Goal: Book appointment/travel/reservation

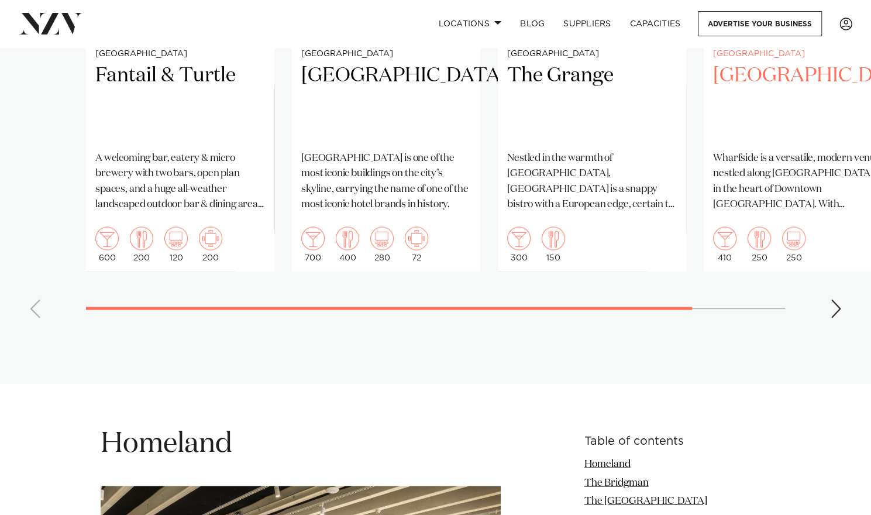
scroll to position [1071, 0]
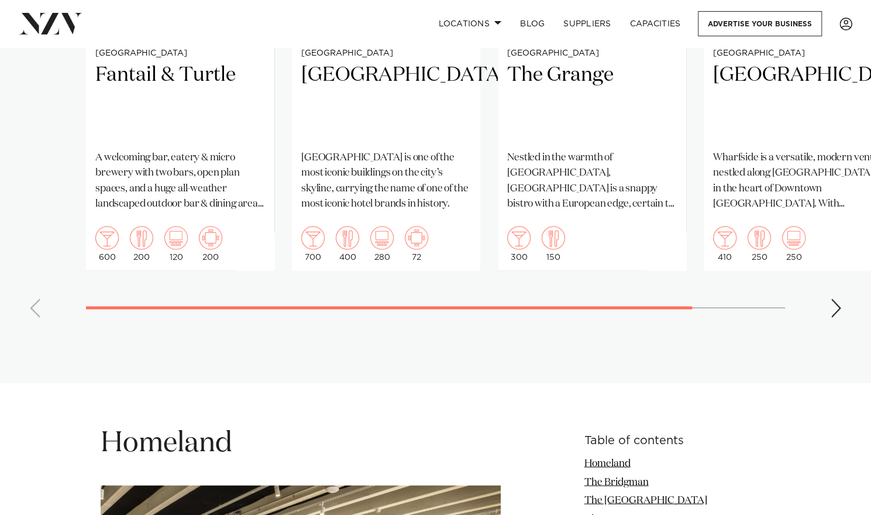
click at [835, 315] on div "Next slide" at bounding box center [836, 307] width 12 height 19
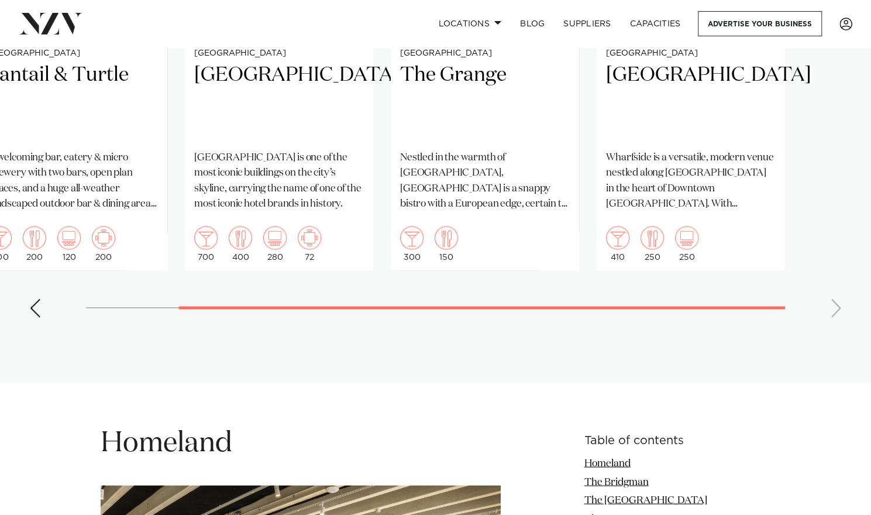
click at [24, 310] on swiper-container "Auckland Fantail & Turtle A welcoming bar, eatery & micro brewery with two bars…" at bounding box center [435, 57] width 871 height 540
click at [36, 303] on div "Previous slide" at bounding box center [35, 307] width 12 height 19
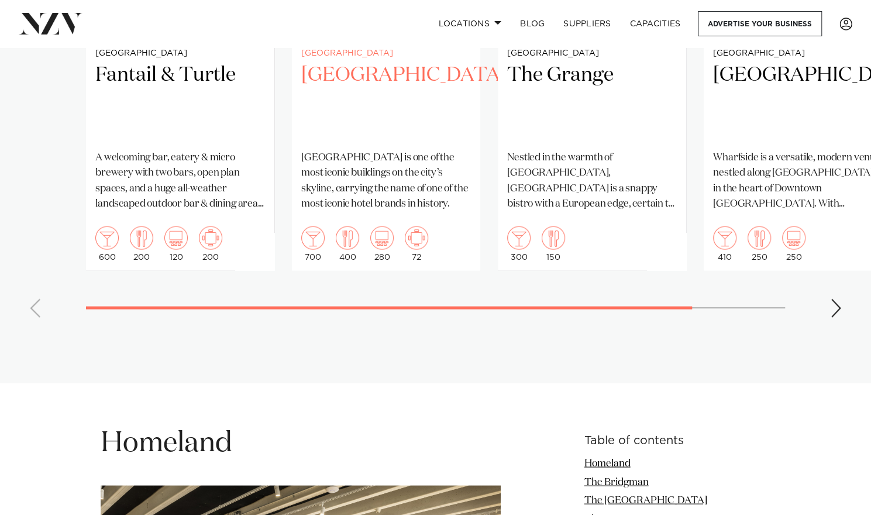
click at [363, 180] on p "[GEOGRAPHIC_DATA] is one of the most iconic buildings on the city’s skyline, ca…" at bounding box center [386, 180] width 170 height 61
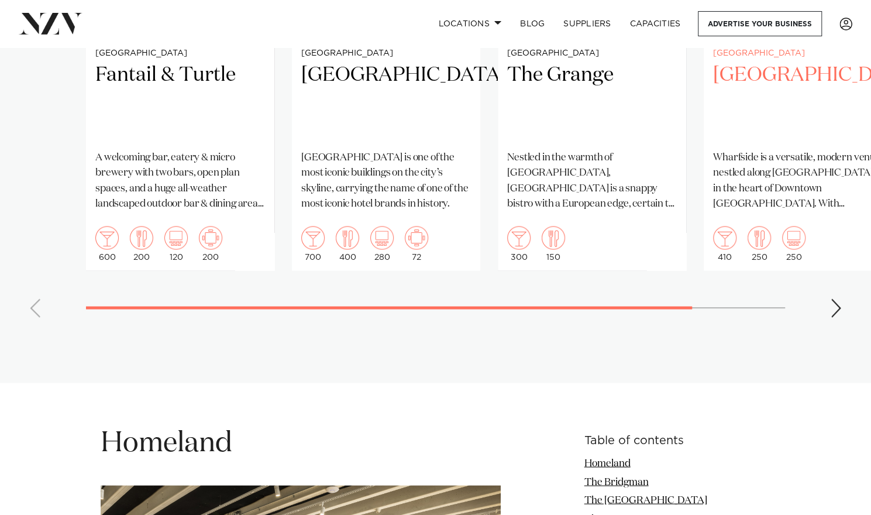
click at [794, 201] on p "Wharfside is a versatile, modern venue nestled along [GEOGRAPHIC_DATA] in the h…" at bounding box center [798, 180] width 170 height 61
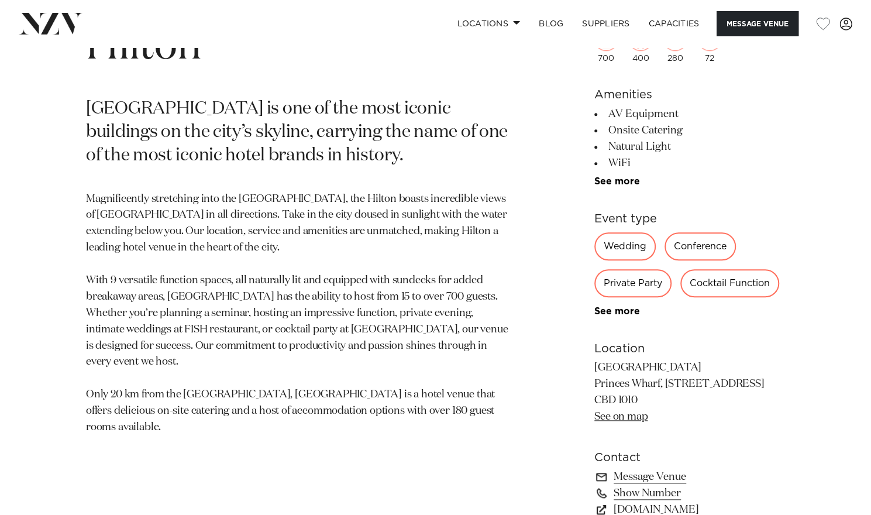
scroll to position [499, 0]
click at [655, 287] on div "Private Party" at bounding box center [632, 282] width 77 height 28
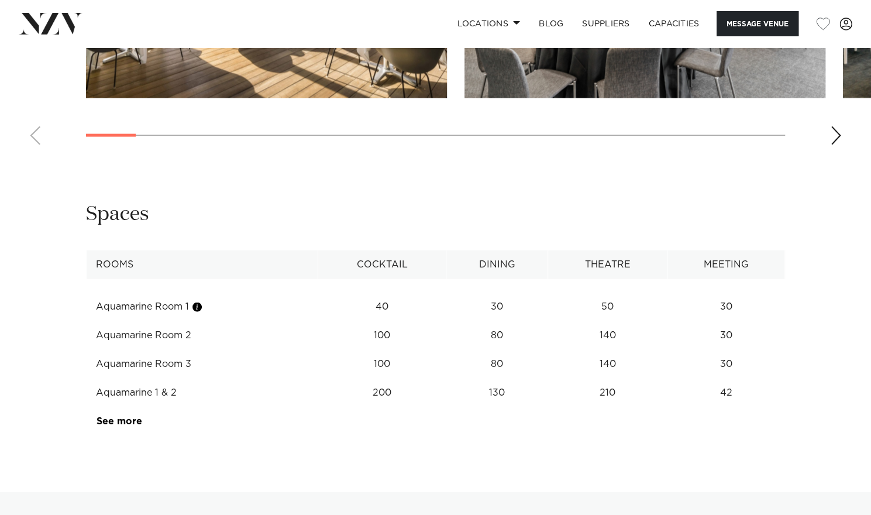
scroll to position [1407, 0]
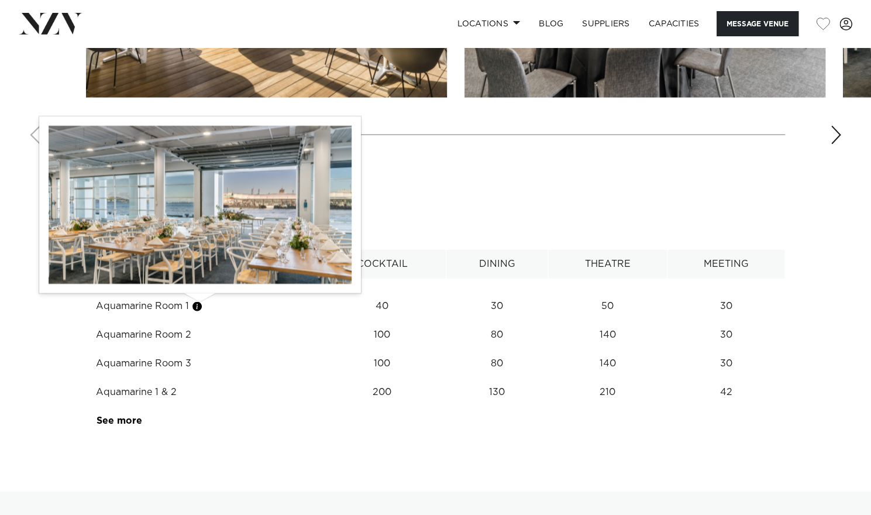
click at [199, 305] on button "button" at bounding box center [197, 307] width 12 height 12
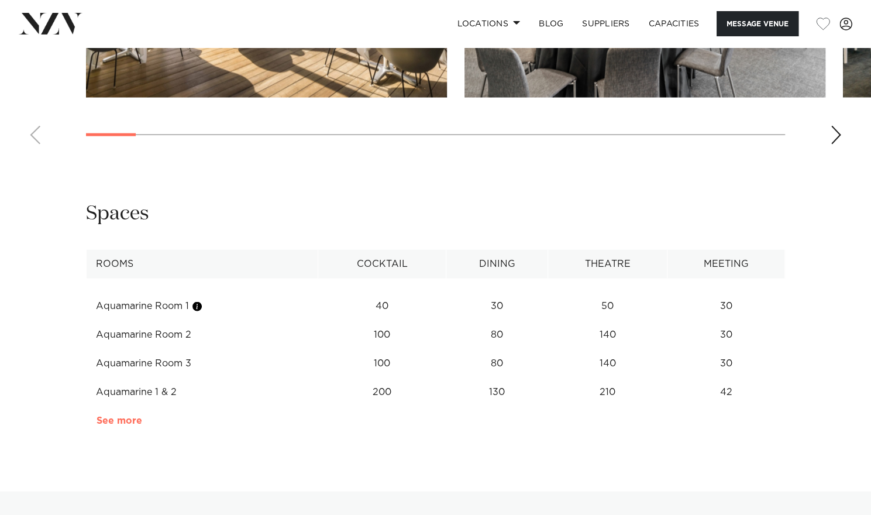
click at [116, 419] on link "See more" at bounding box center [141, 420] width 91 height 9
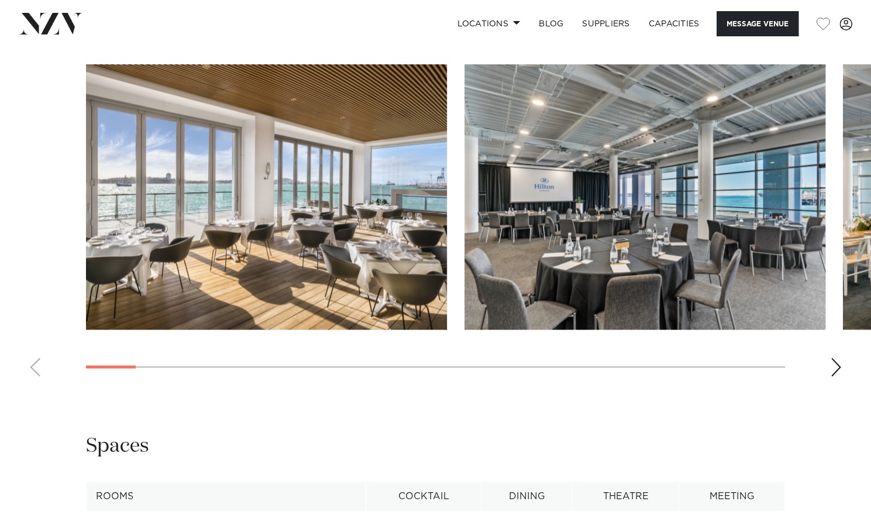
scroll to position [1176, 0]
click at [838, 370] on div "Next slide" at bounding box center [836, 366] width 12 height 19
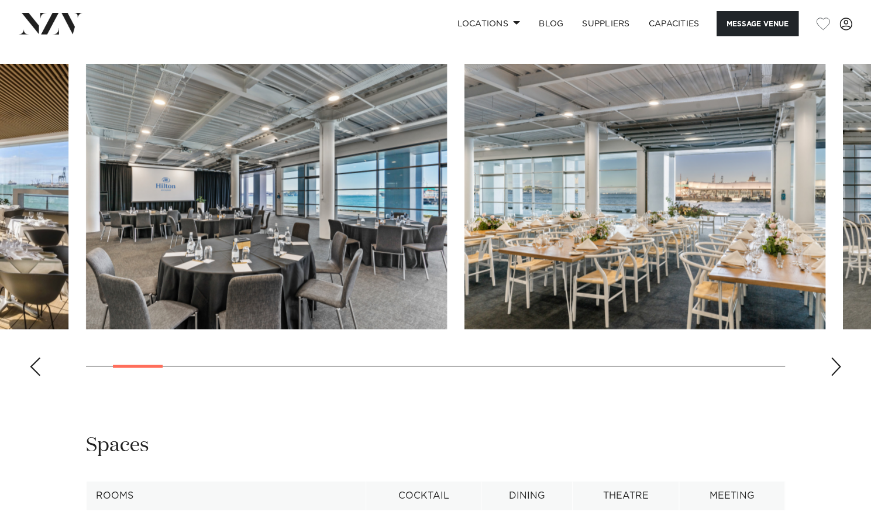
click at [838, 370] on div "Next slide" at bounding box center [836, 366] width 12 height 19
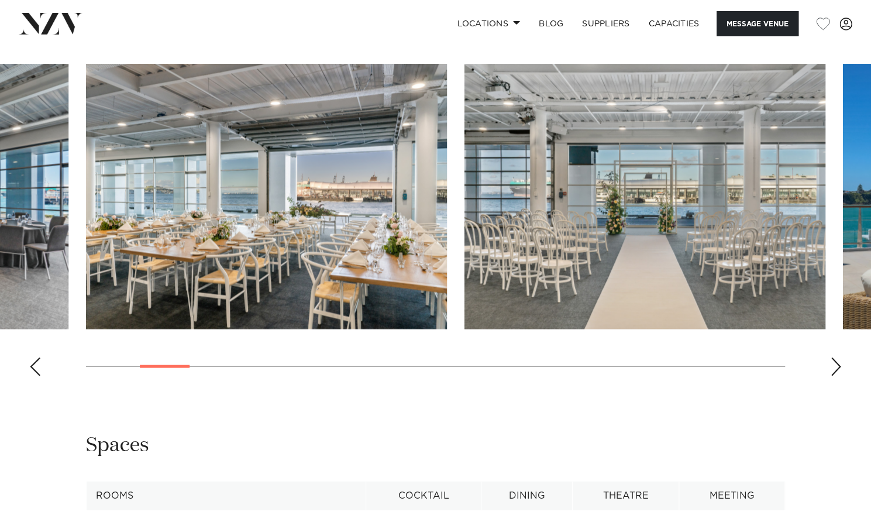
click at [838, 370] on div "Next slide" at bounding box center [836, 366] width 12 height 19
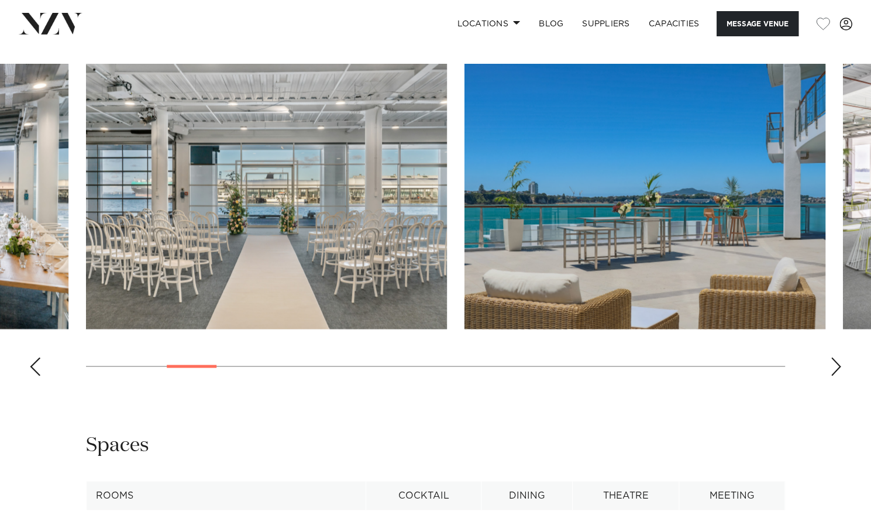
click at [838, 370] on div "Next slide" at bounding box center [836, 366] width 12 height 19
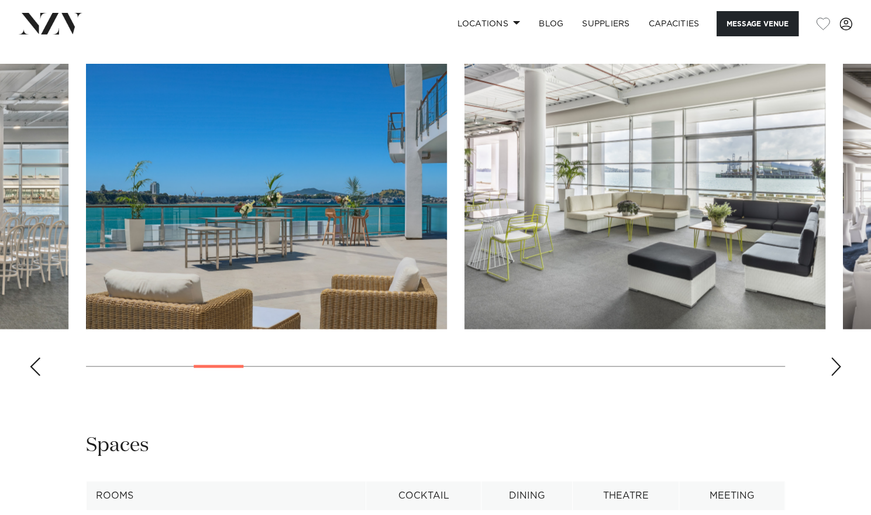
click at [838, 370] on div "Next slide" at bounding box center [836, 366] width 12 height 19
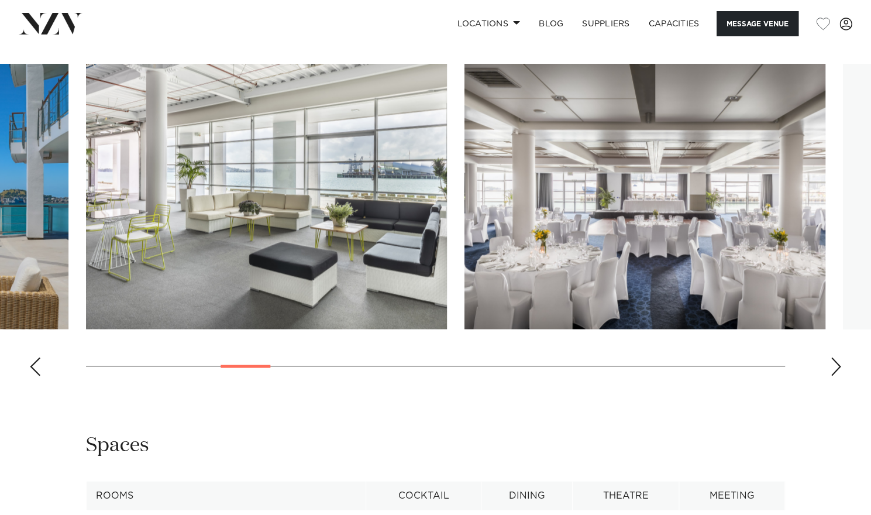
click at [838, 370] on div "Next slide" at bounding box center [836, 366] width 12 height 19
